Goal: Task Accomplishment & Management: Manage account settings

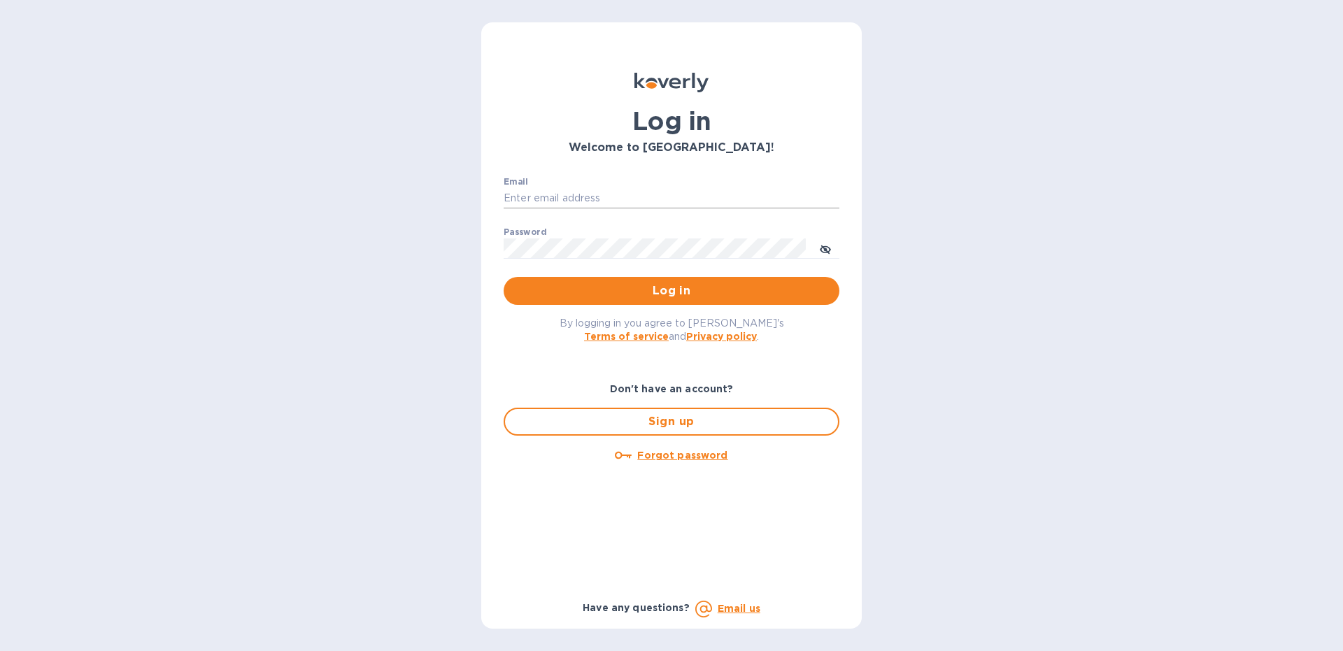
click at [540, 196] on input "Email" at bounding box center [672, 198] width 336 height 21
type input "[EMAIL_ADDRESS][DOMAIN_NAME]"
click at [504, 277] on button "Log in" at bounding box center [672, 291] width 336 height 28
click at [549, 196] on input "Email" at bounding box center [672, 198] width 336 height 21
type input "[EMAIL_ADDRESS][DOMAIN_NAME]"
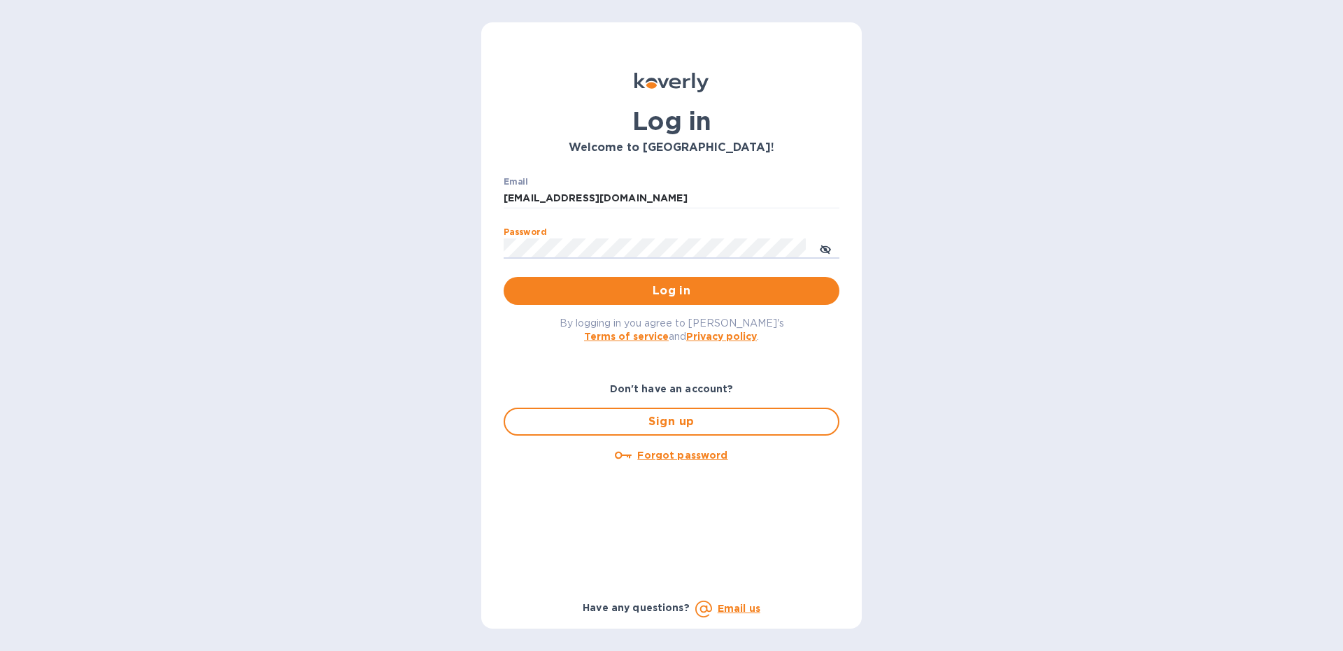
click at [504, 277] on button "Log in" at bounding box center [672, 291] width 336 height 28
